Goal: Transaction & Acquisition: Purchase product/service

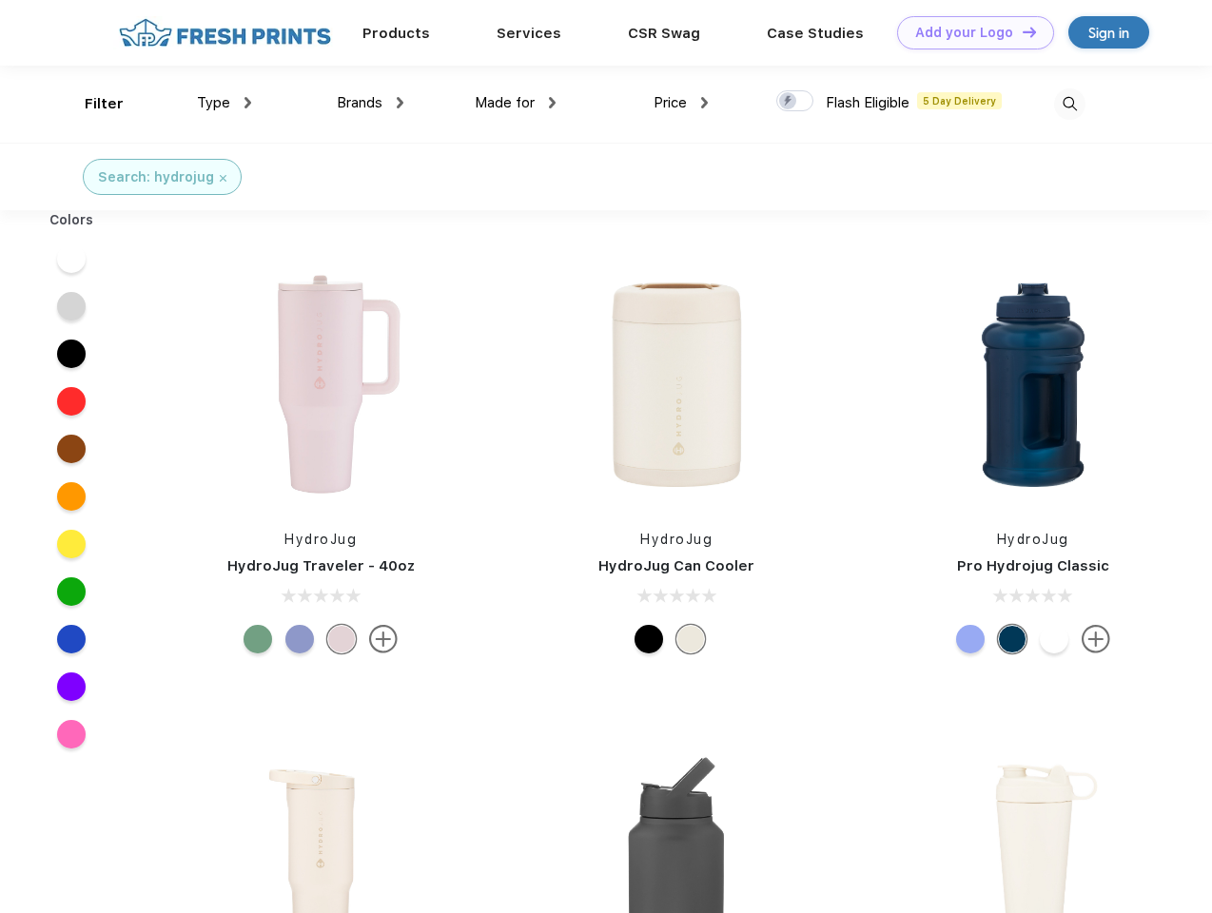
click at [968, 32] on link "Add your Logo Design Tool" at bounding box center [975, 32] width 157 height 33
click at [0, 0] on div "Design Tool" at bounding box center [0, 0] width 0 height 0
click at [1020, 31] on link "Add your Logo Design Tool" at bounding box center [975, 32] width 157 height 33
click at [91, 104] on div "Filter" at bounding box center [104, 104] width 39 height 22
click at [224, 103] on span "Type" at bounding box center [213, 102] width 33 height 17
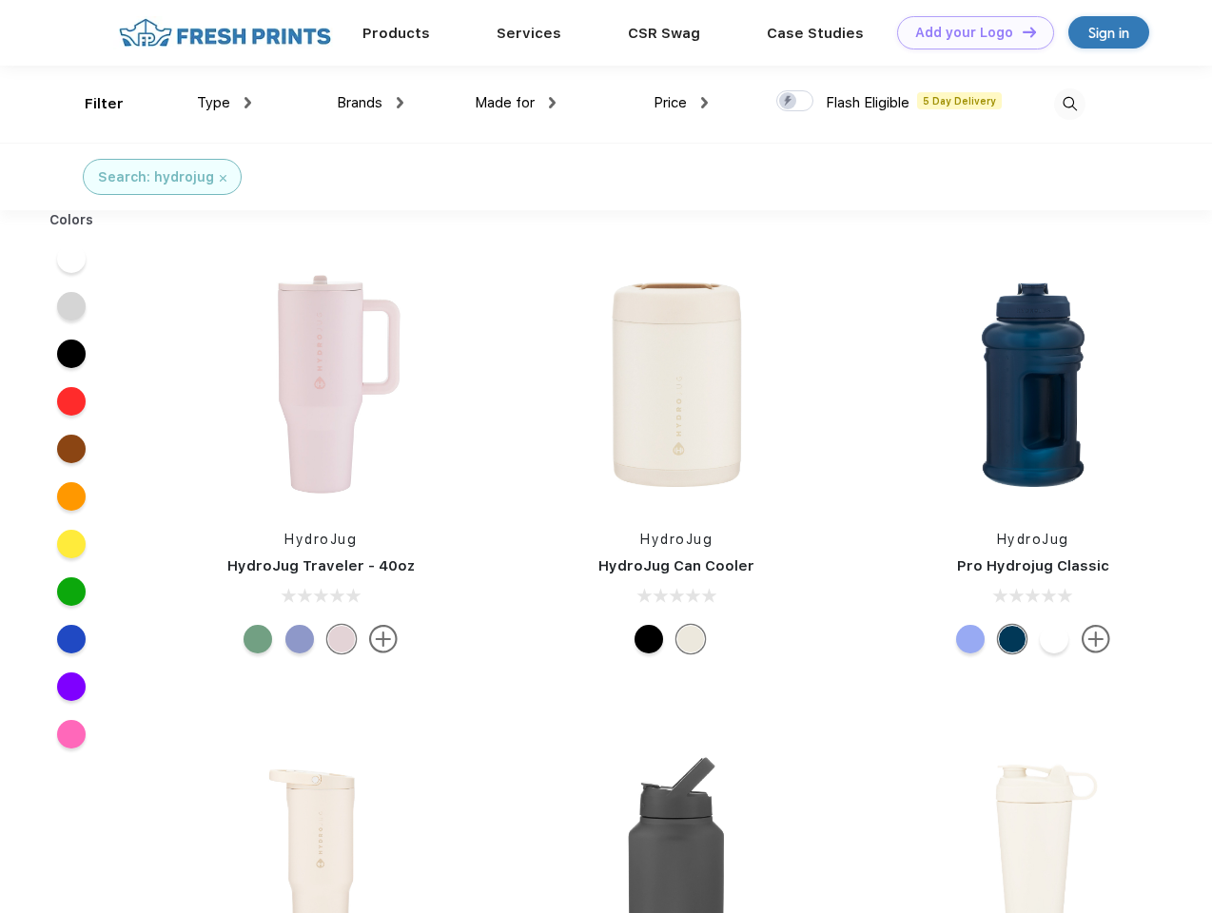
click at [370, 103] on span "Brands" at bounding box center [360, 102] width 46 height 17
click at [515, 103] on span "Made for" at bounding box center [505, 102] width 60 height 17
click at [681, 103] on span "Price" at bounding box center [669, 102] width 33 height 17
click at [795, 102] on div at bounding box center [794, 100] width 37 height 21
click at [788, 102] on input "checkbox" at bounding box center [782, 95] width 12 height 12
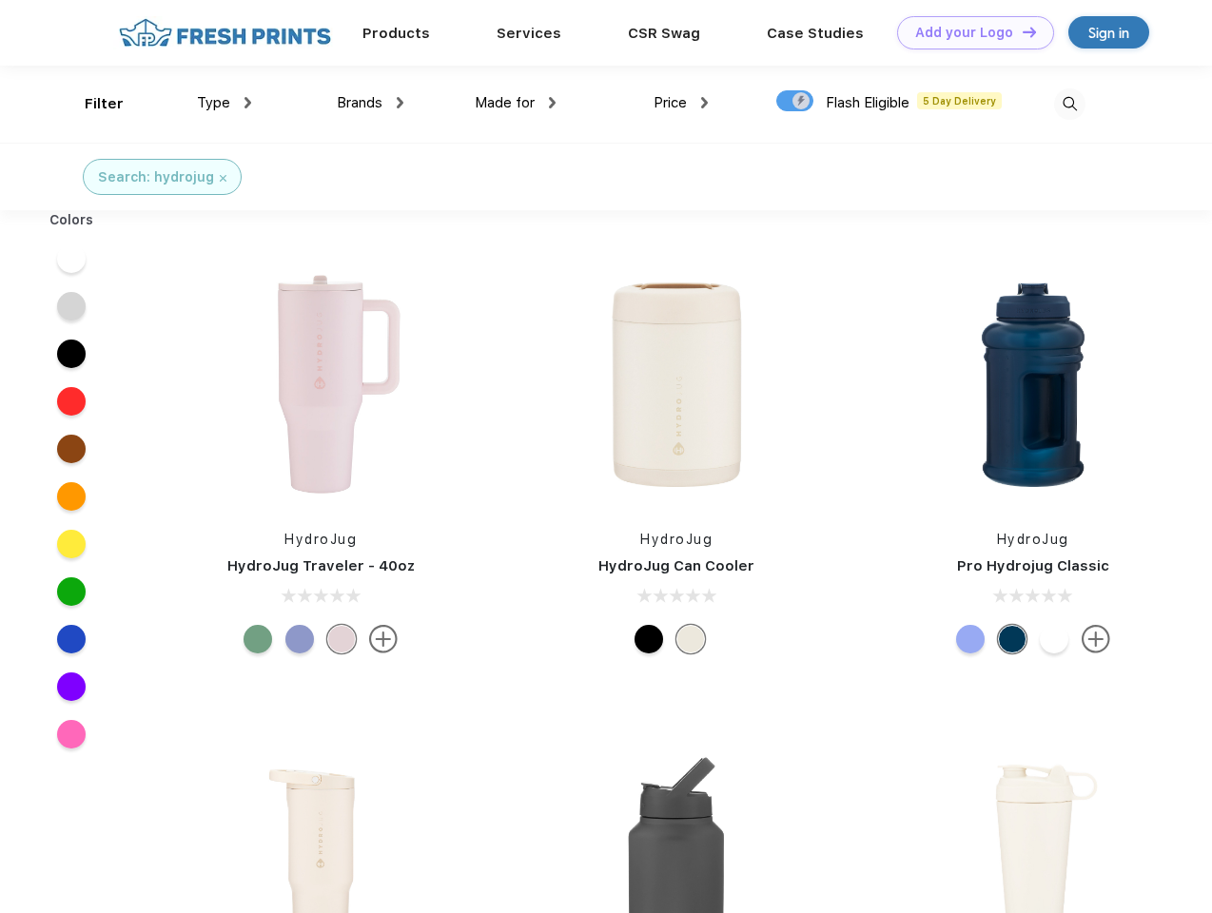
click at [1069, 104] on img at bounding box center [1069, 103] width 31 height 31
